Goal: Task Accomplishment & Management: Manage account settings

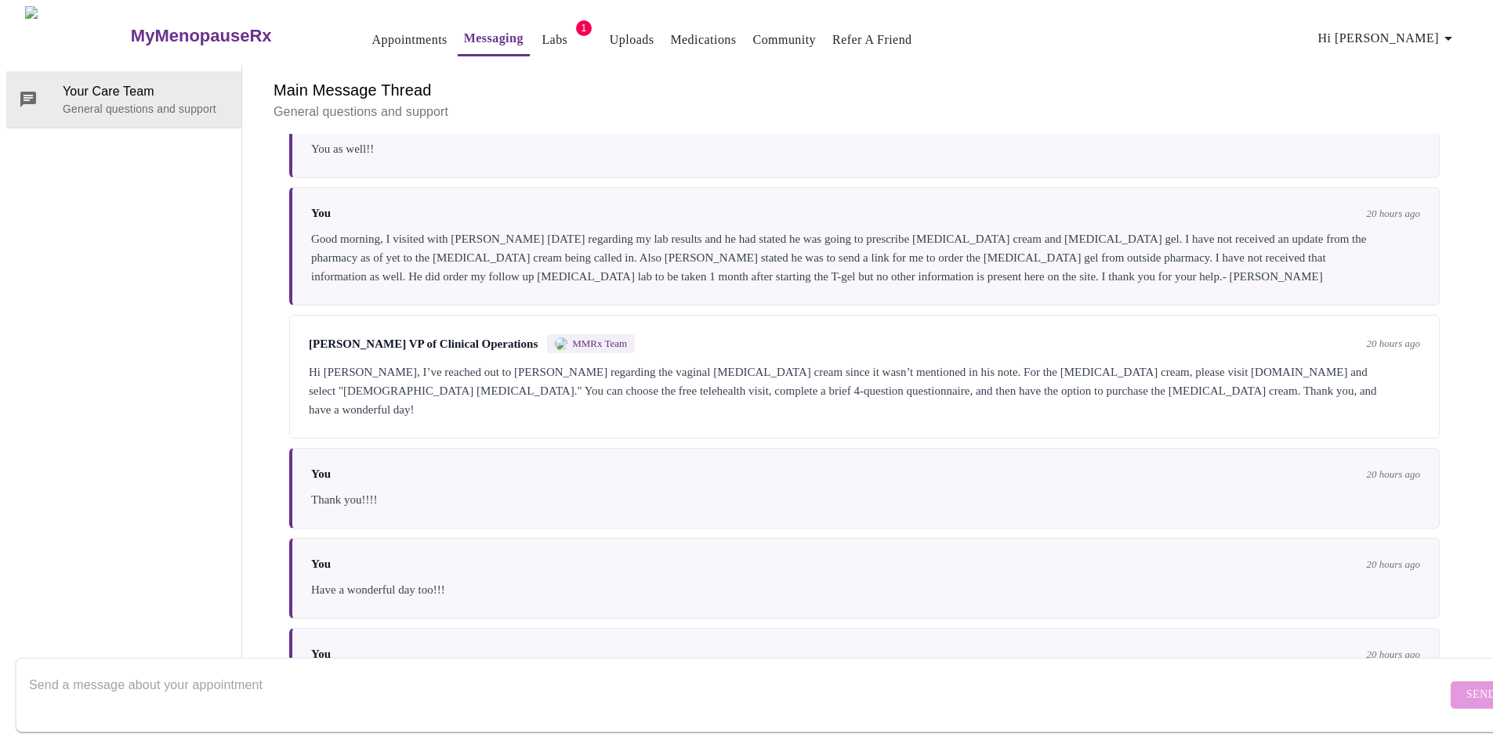
scroll to position [1973, 0]
